Goal: Task Accomplishment & Management: Use online tool/utility

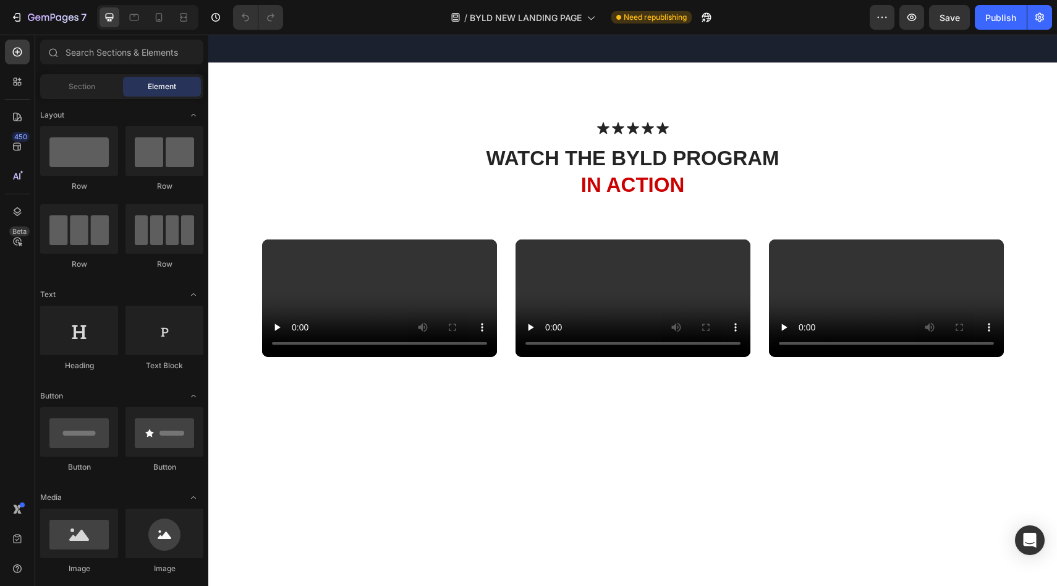
scroll to position [743, 0]
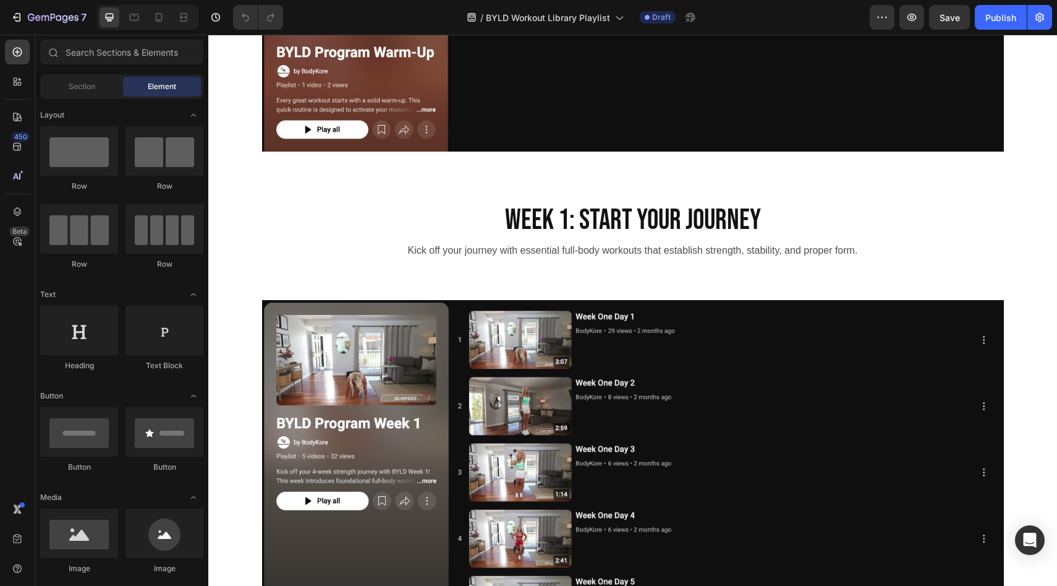
scroll to position [651, 0]
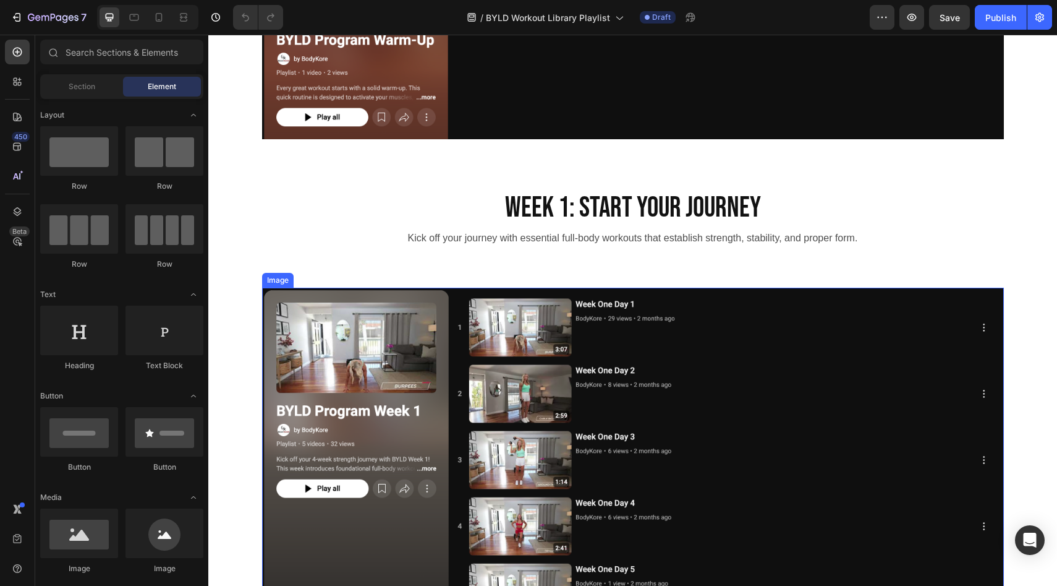
click at [364, 383] on img at bounding box center [633, 458] width 742 height 341
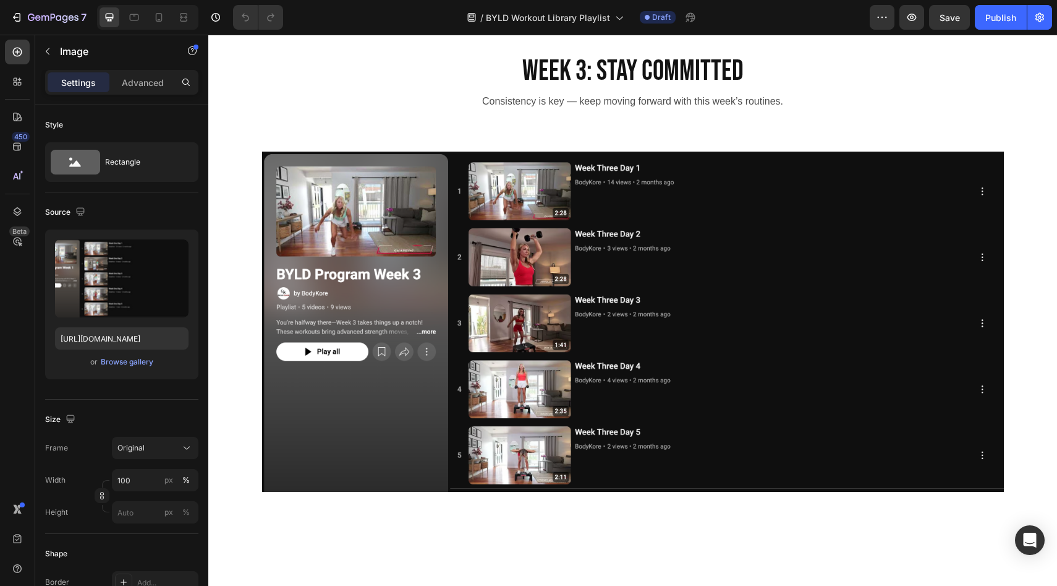
scroll to position [1425, 0]
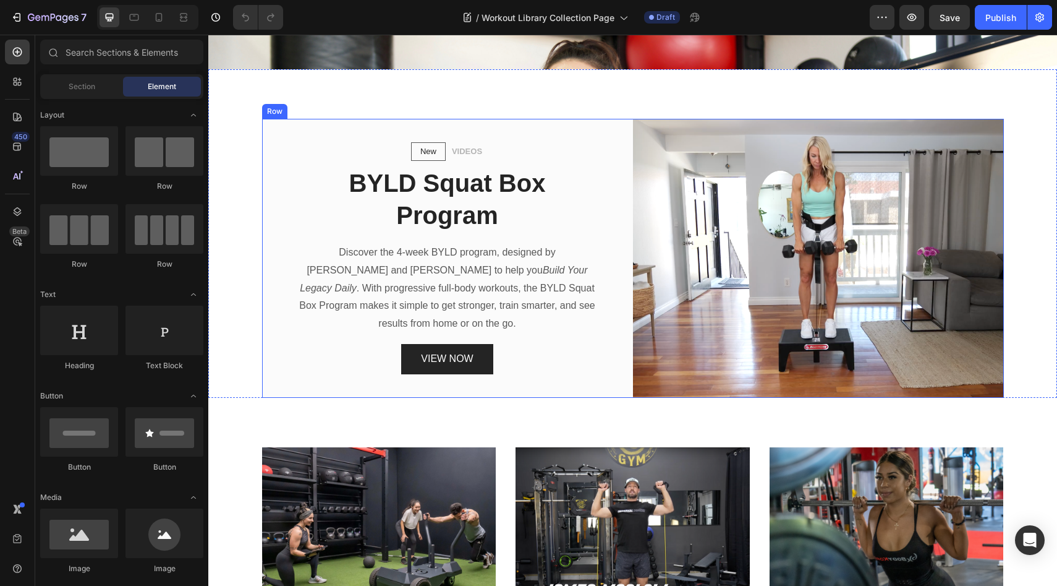
scroll to position [439, 0]
